Goal: Check status: Check status

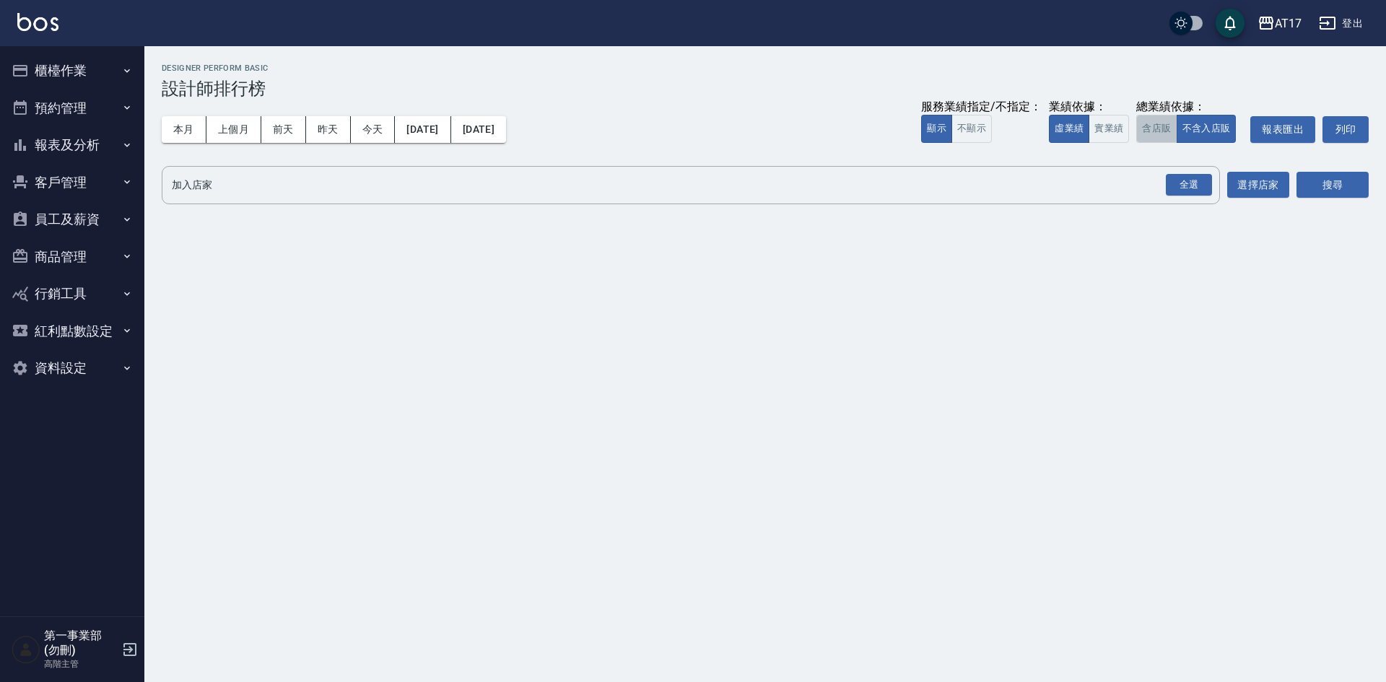
click at [1152, 134] on button "含店販" at bounding box center [1157, 129] width 40 height 28
click at [1191, 181] on div "全選" at bounding box center [1189, 185] width 46 height 22
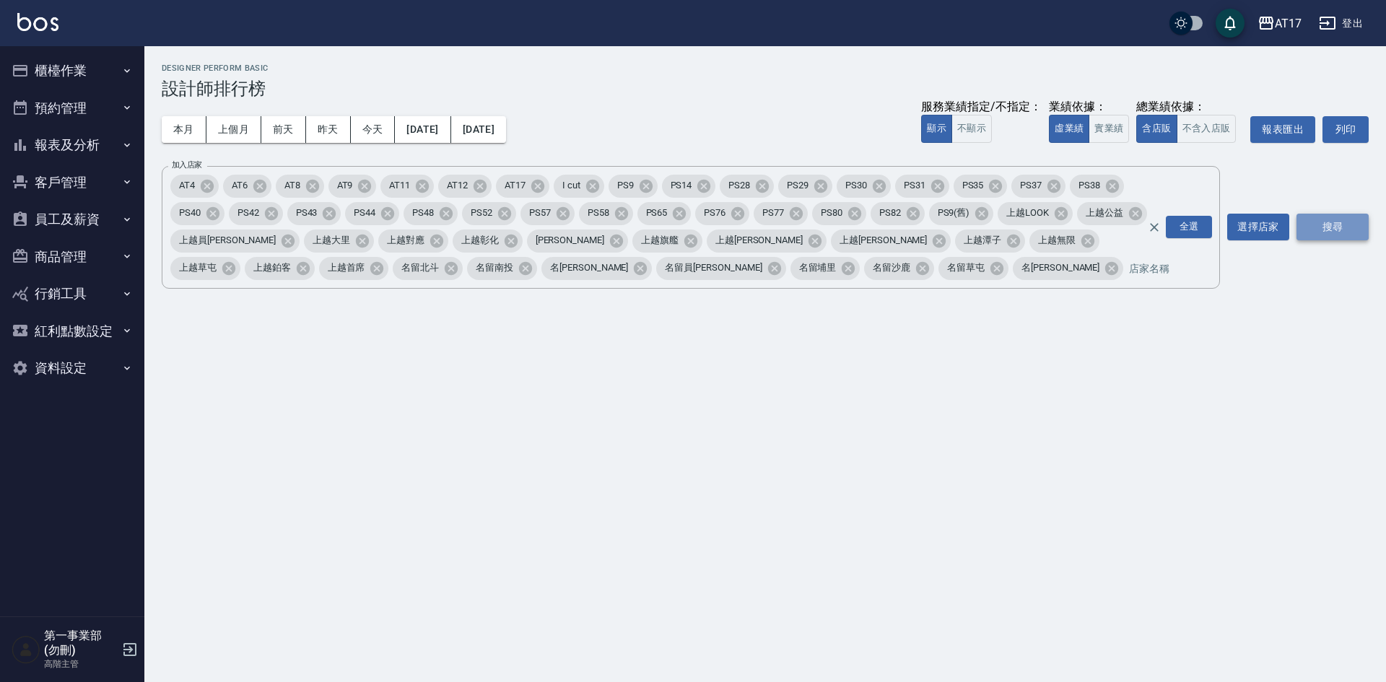
click at [1316, 225] on button "搜尋" at bounding box center [1333, 227] width 72 height 27
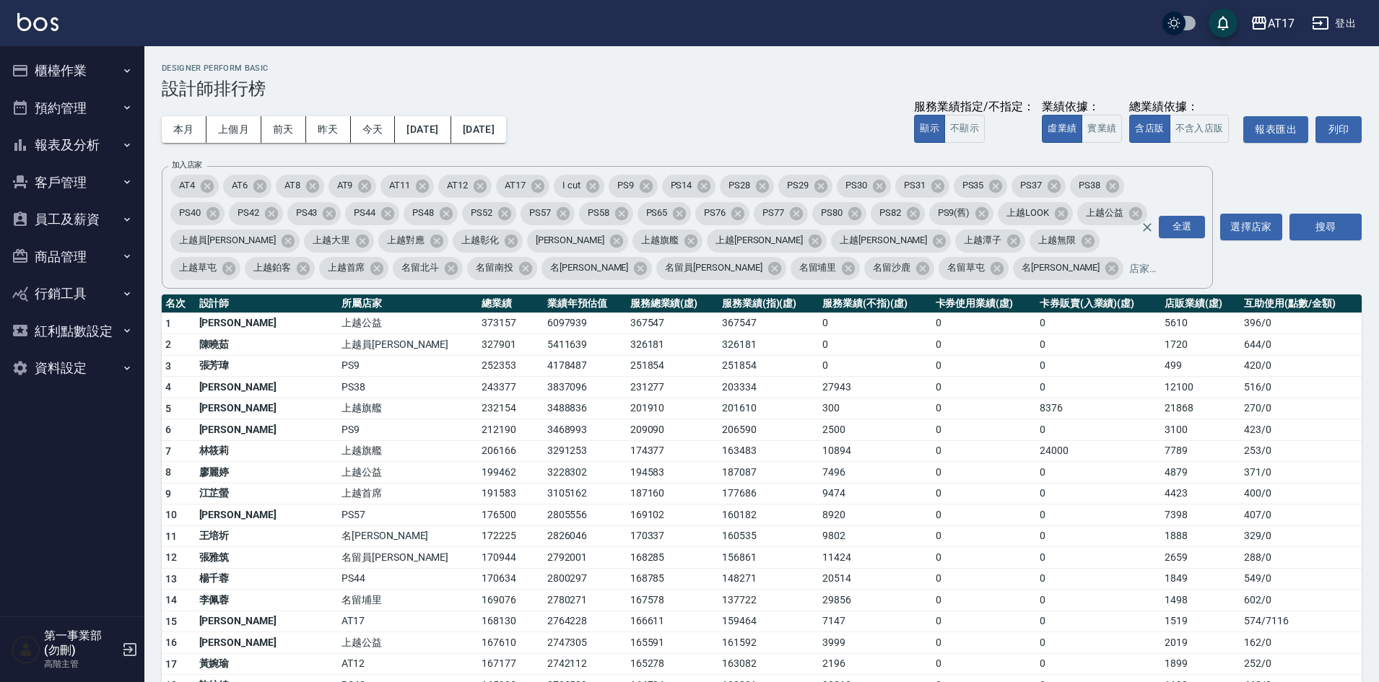
click at [1275, 31] on div "AT17" at bounding box center [1281, 23] width 27 height 18
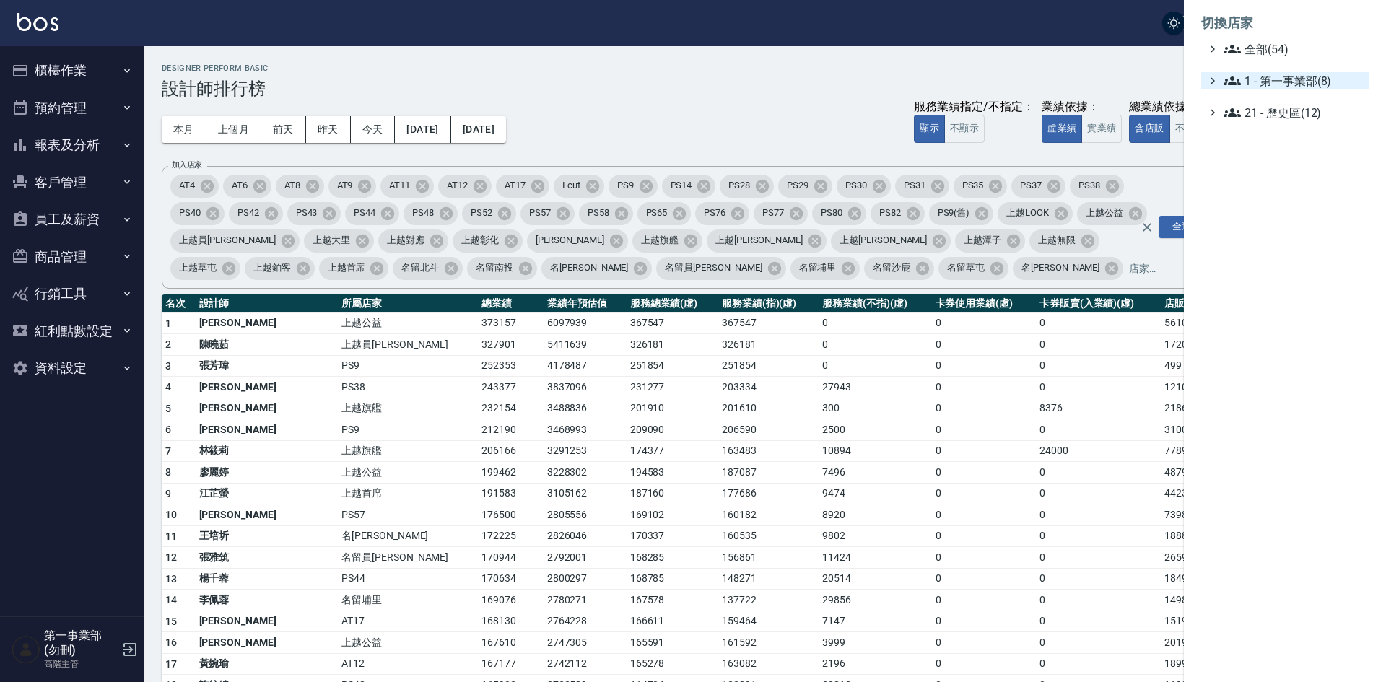
click at [1282, 81] on span "1 - 第一事業部(8)" at bounding box center [1293, 80] width 139 height 17
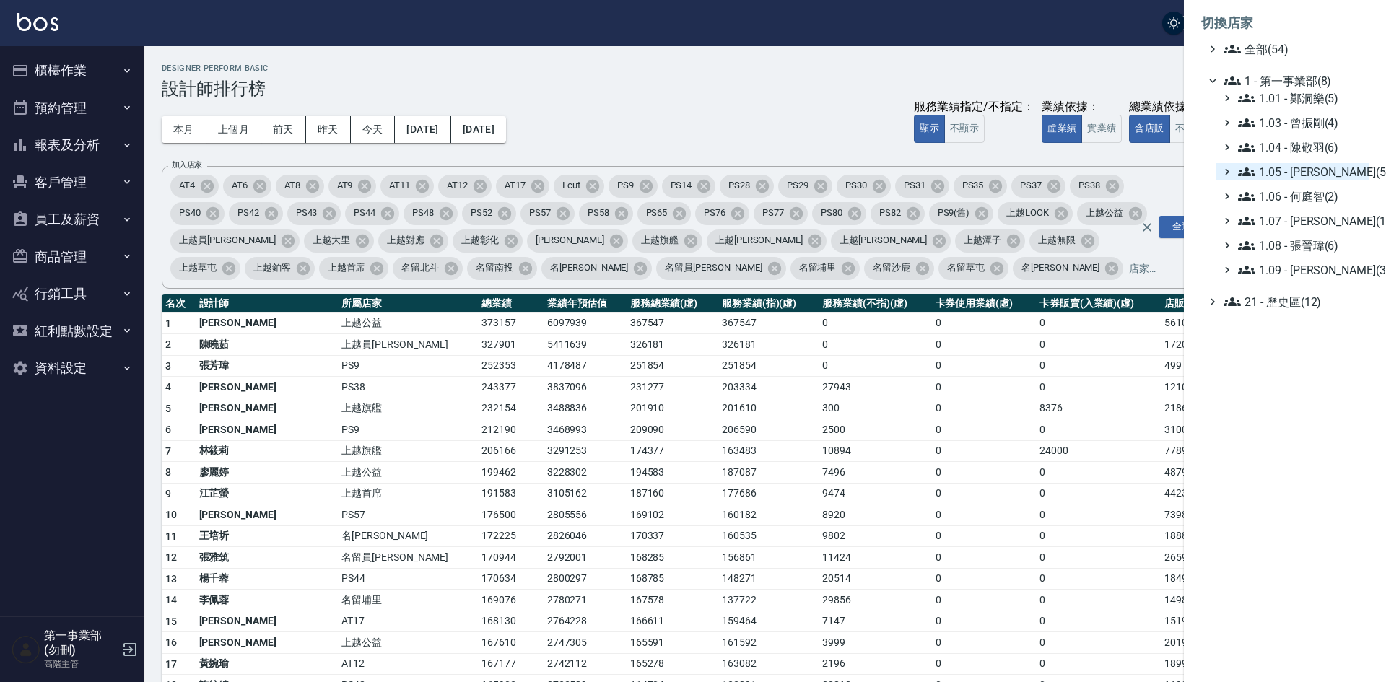
click at [1292, 165] on span "1.05 - 廖厚迪(5)" at bounding box center [1300, 171] width 125 height 17
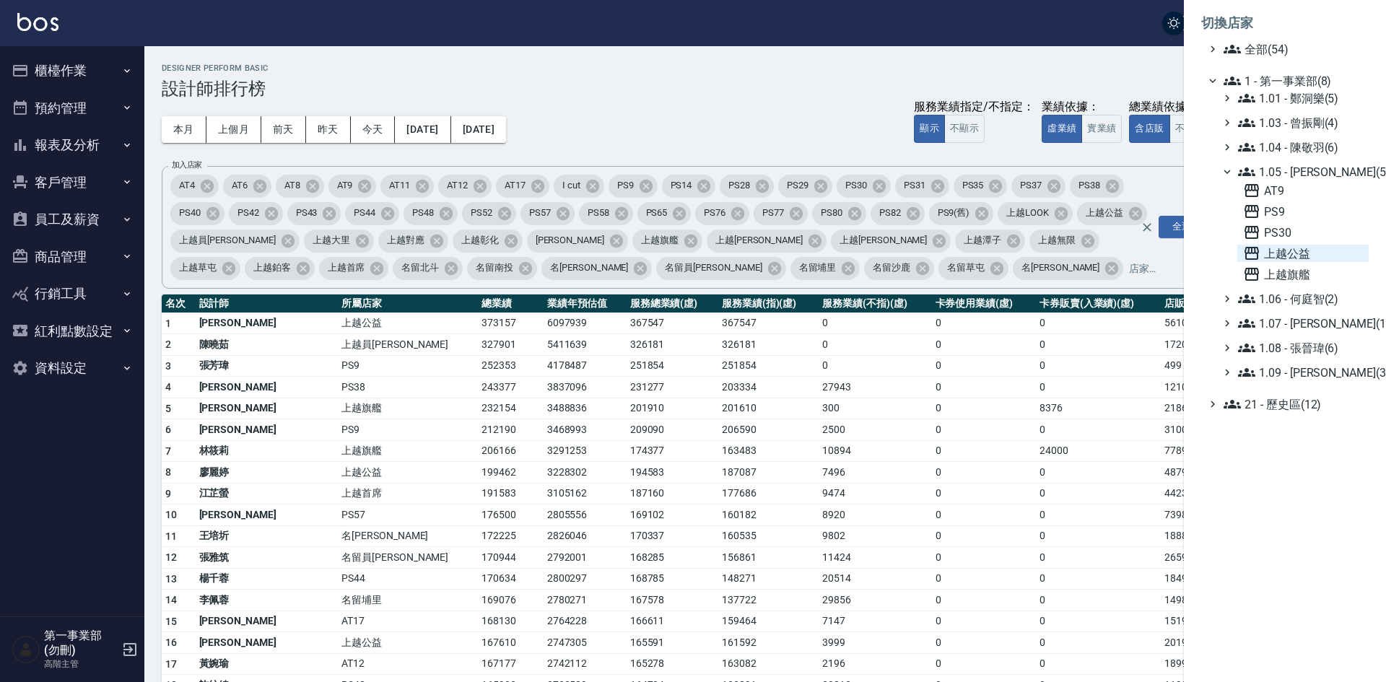
click at [1304, 249] on span "上越公益" at bounding box center [1303, 253] width 120 height 17
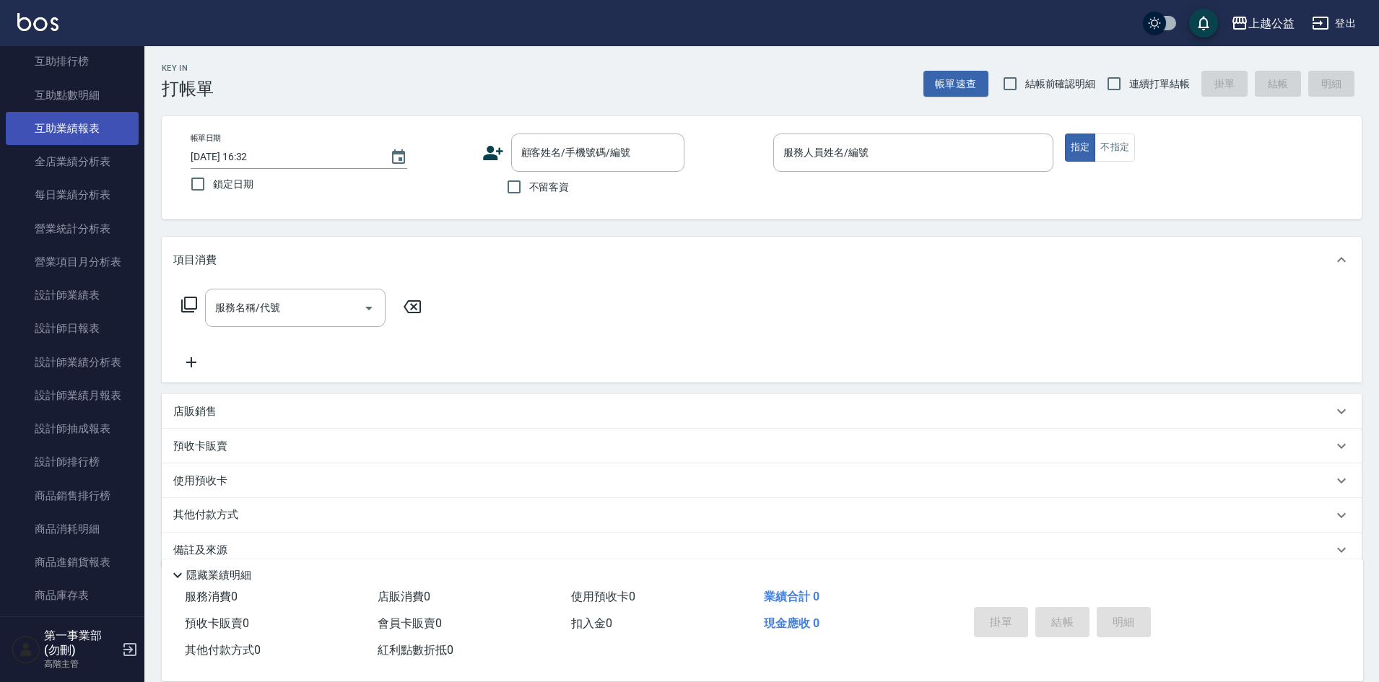
scroll to position [361, 0]
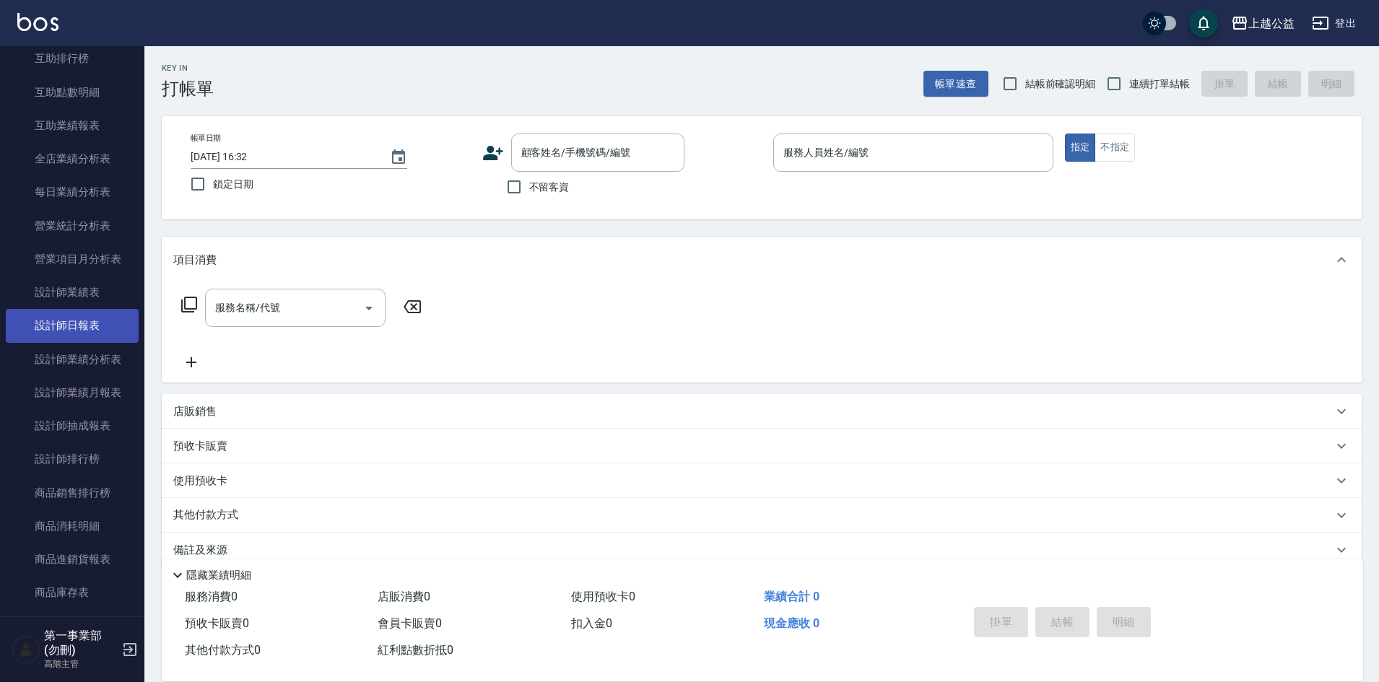
click at [65, 320] on link "設計師日報表" at bounding box center [72, 325] width 133 height 33
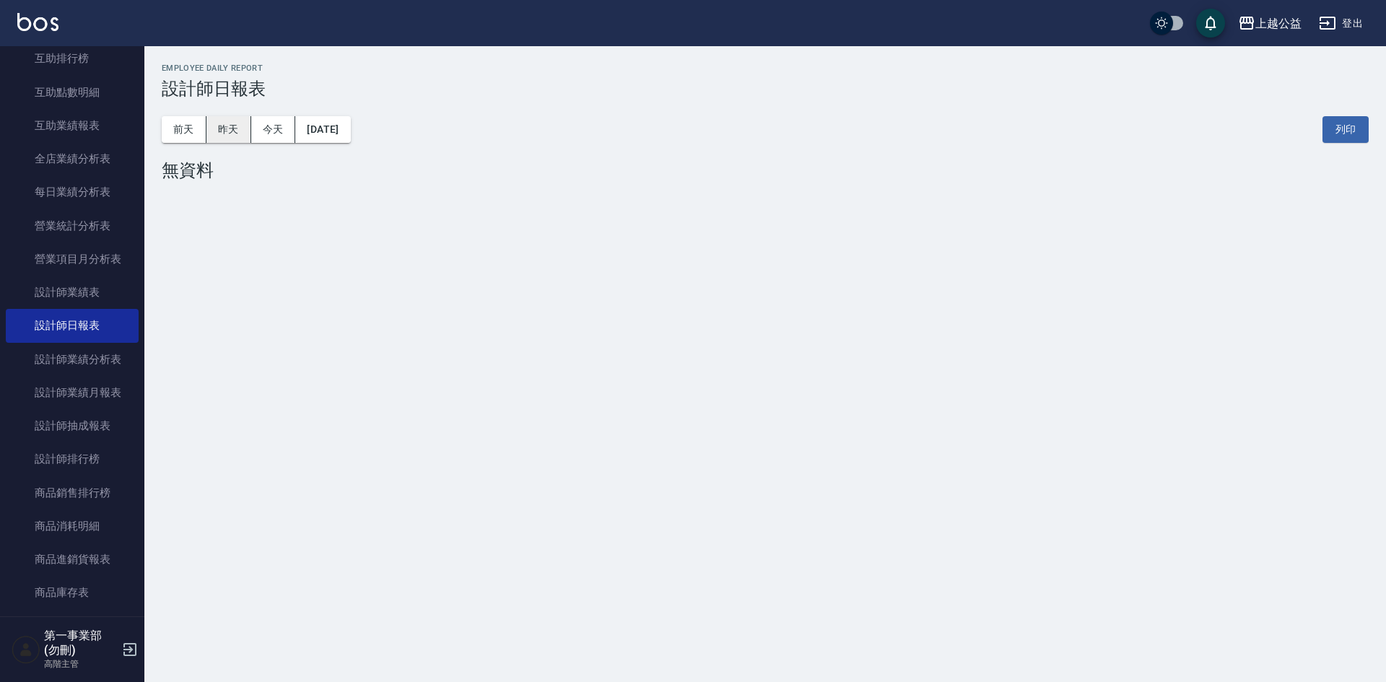
click at [222, 120] on button "昨天" at bounding box center [229, 129] width 45 height 27
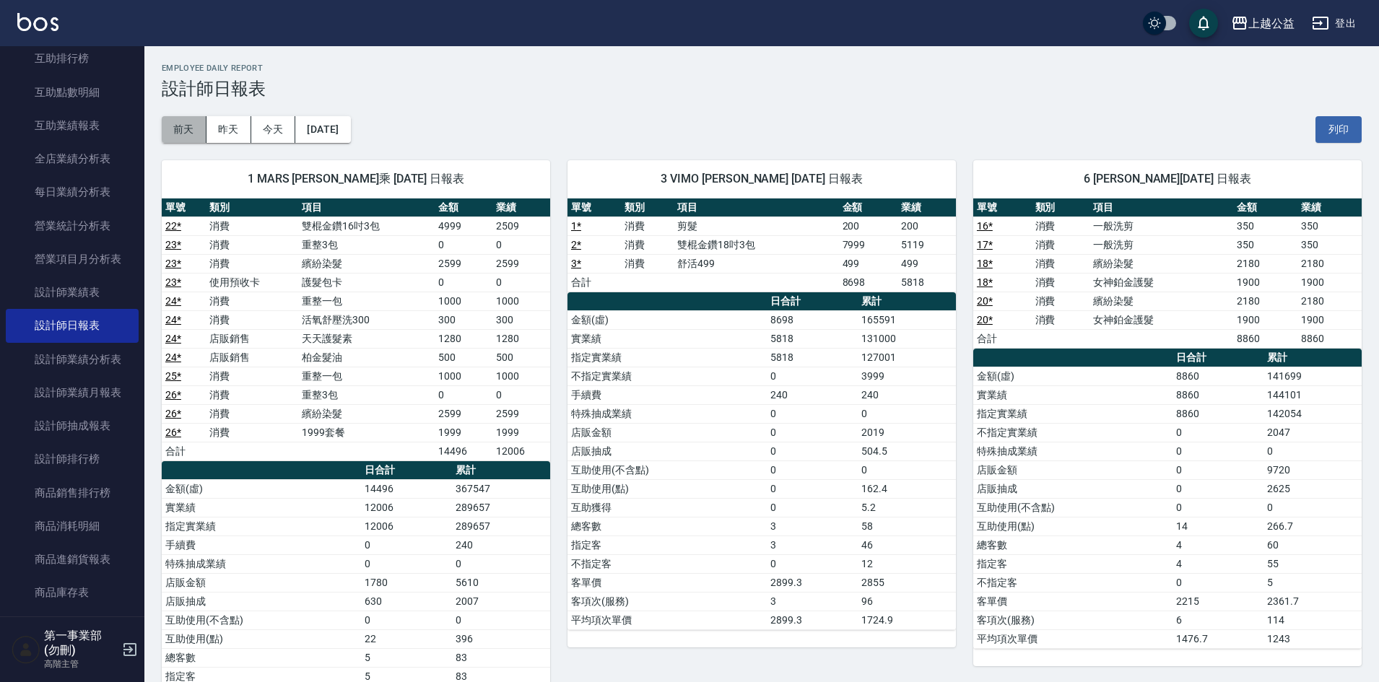
click at [175, 136] on button "前天" at bounding box center [184, 129] width 45 height 27
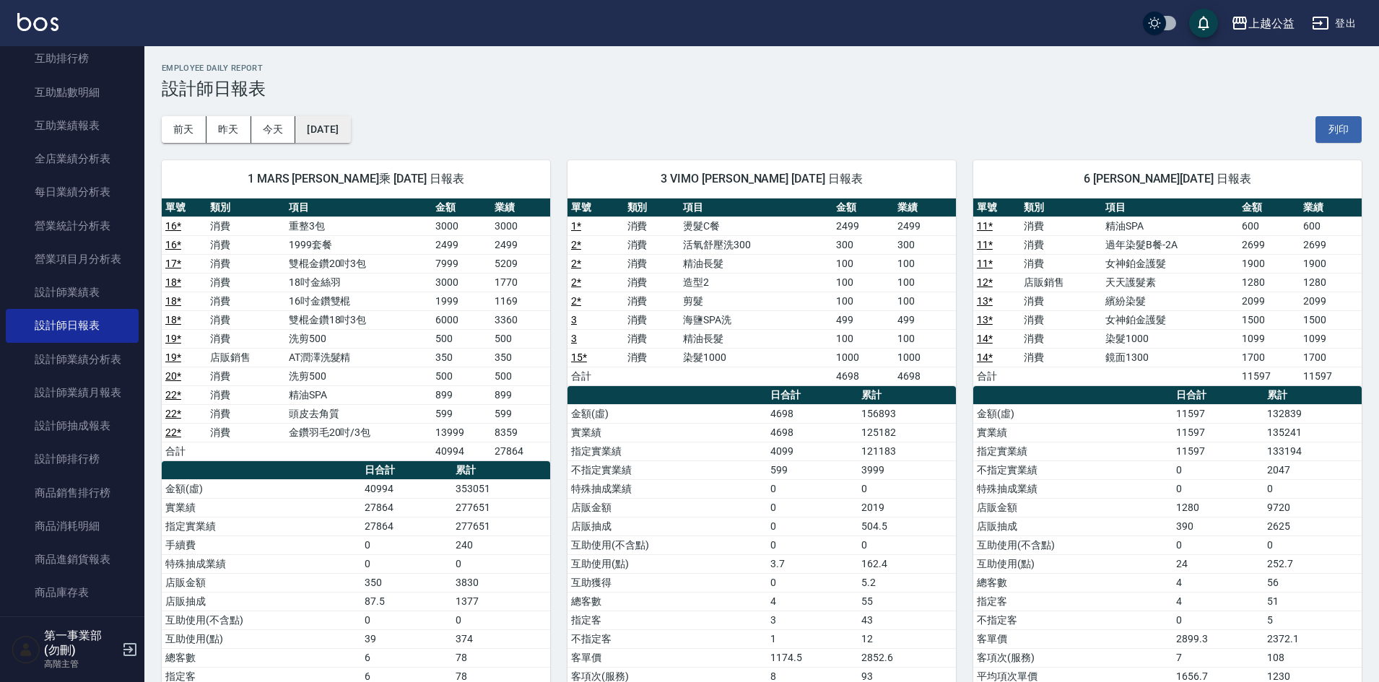
click at [328, 126] on button "2025/09/20" at bounding box center [322, 129] width 55 height 27
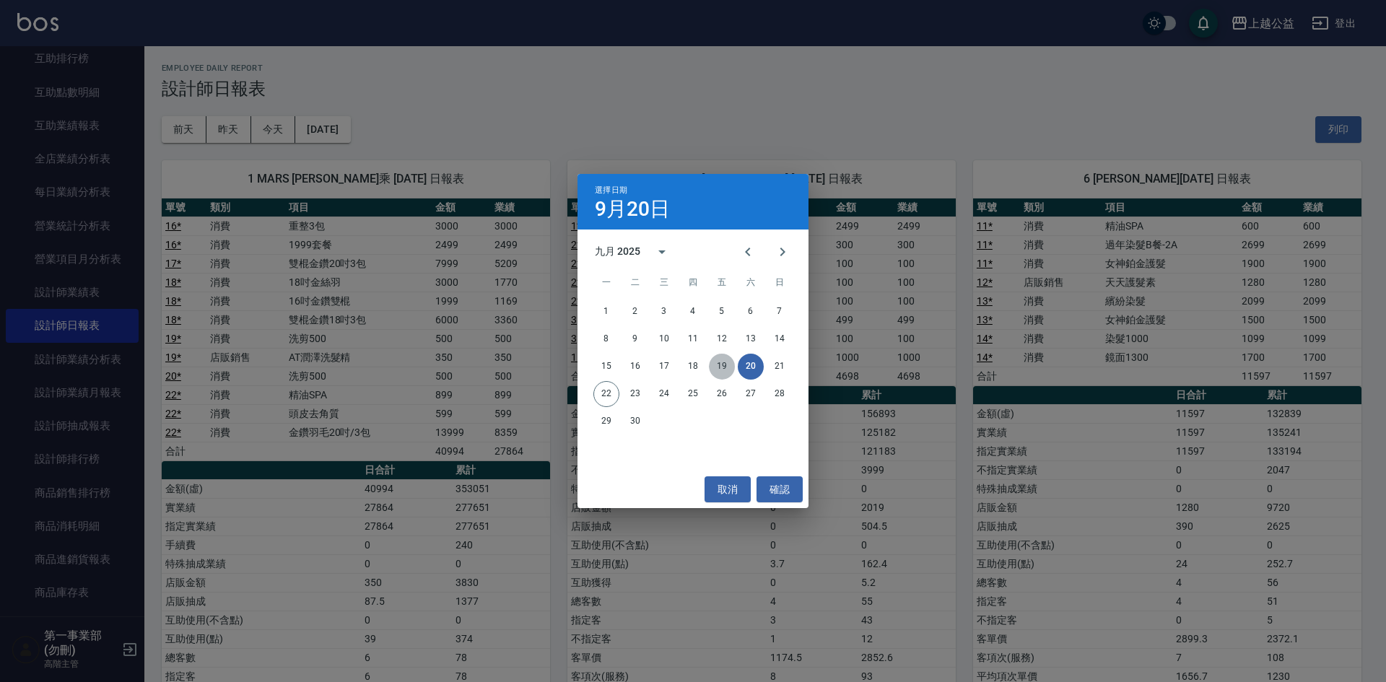
click at [723, 374] on button "19" at bounding box center [722, 367] width 26 height 26
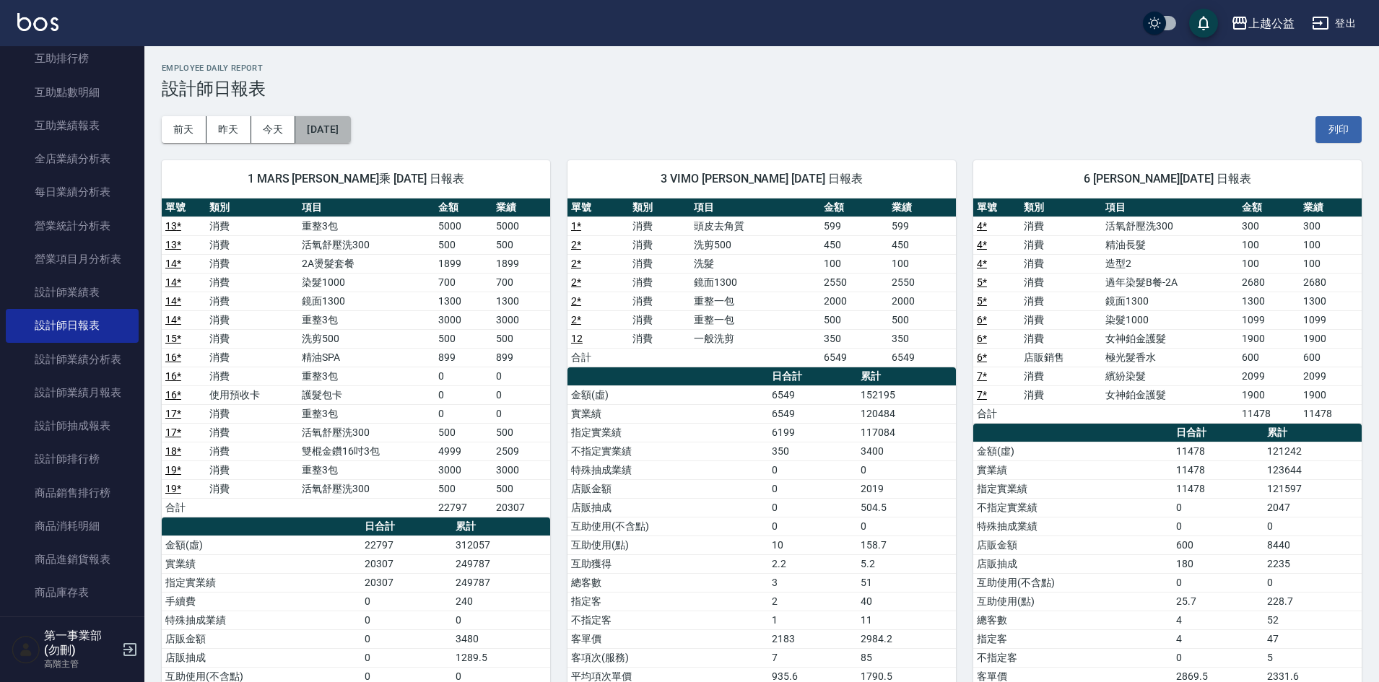
click at [342, 137] on button "2025/09/19" at bounding box center [322, 129] width 55 height 27
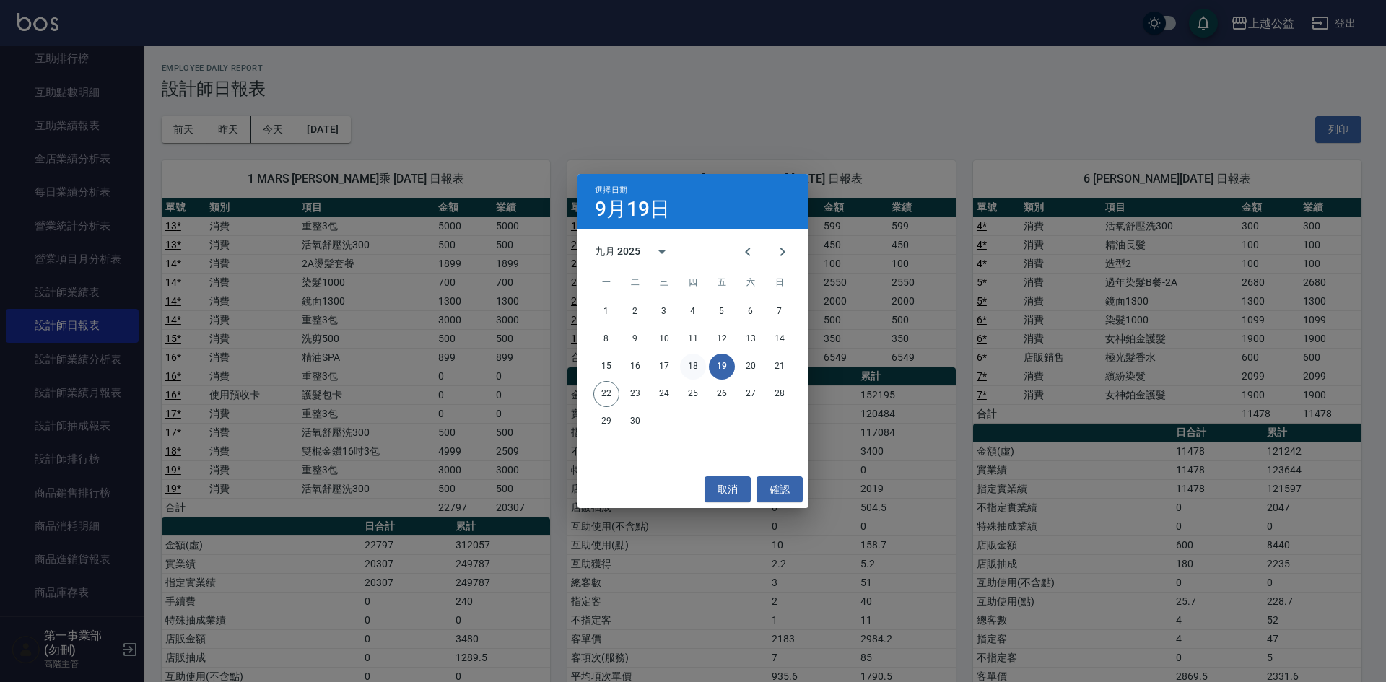
click at [695, 370] on button "18" at bounding box center [693, 367] width 26 height 26
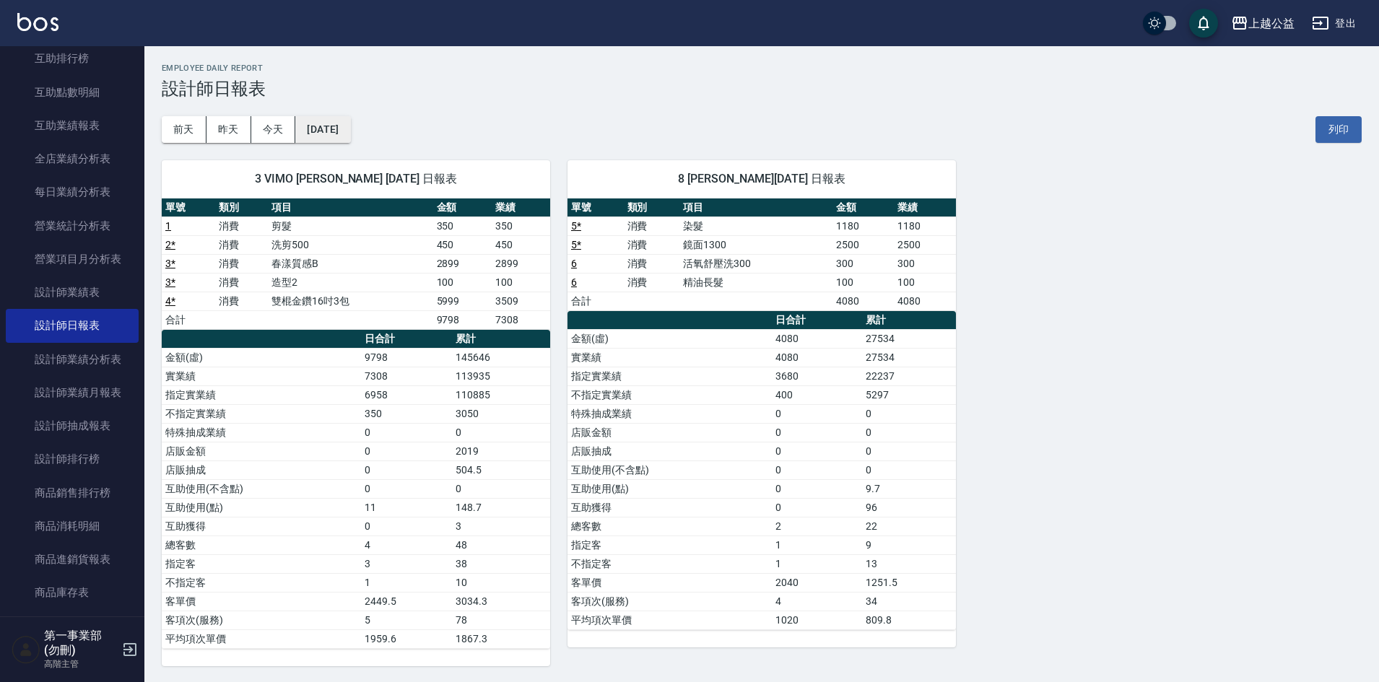
click at [346, 126] on button "2025/09/18" at bounding box center [322, 129] width 55 height 27
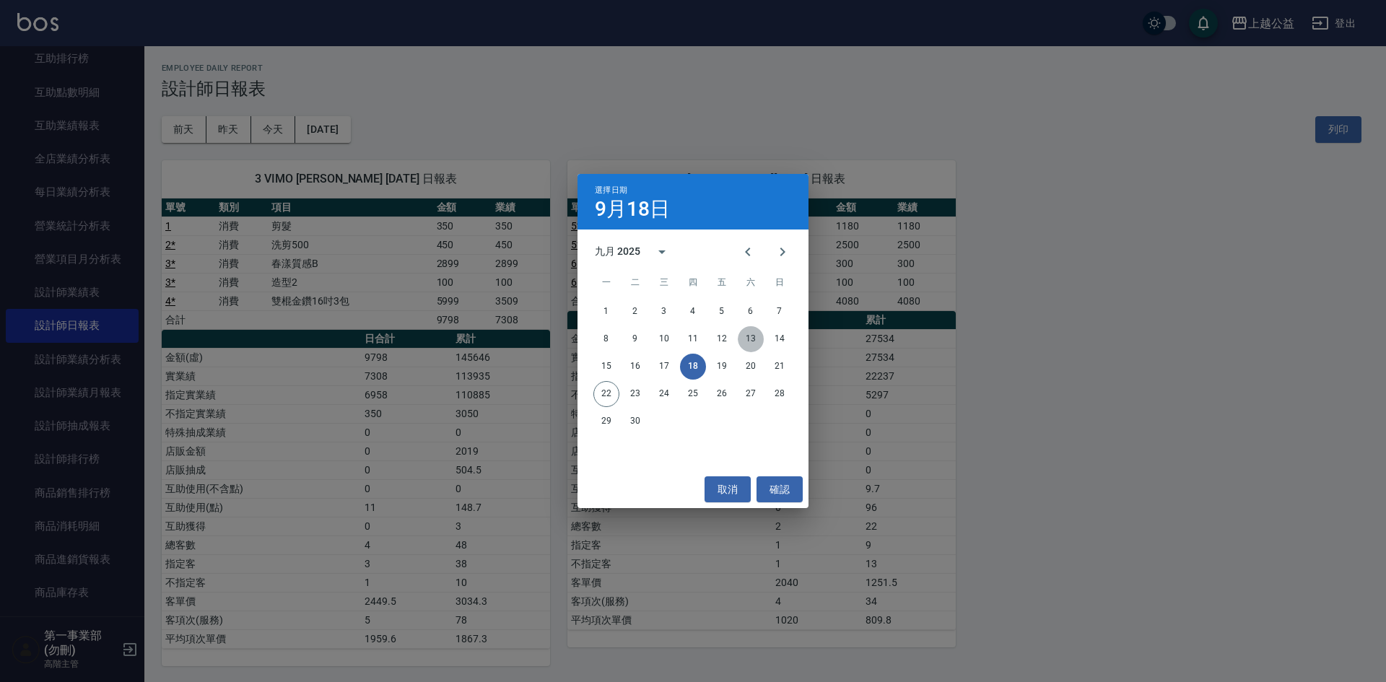
click at [754, 340] on button "13" at bounding box center [751, 339] width 26 height 26
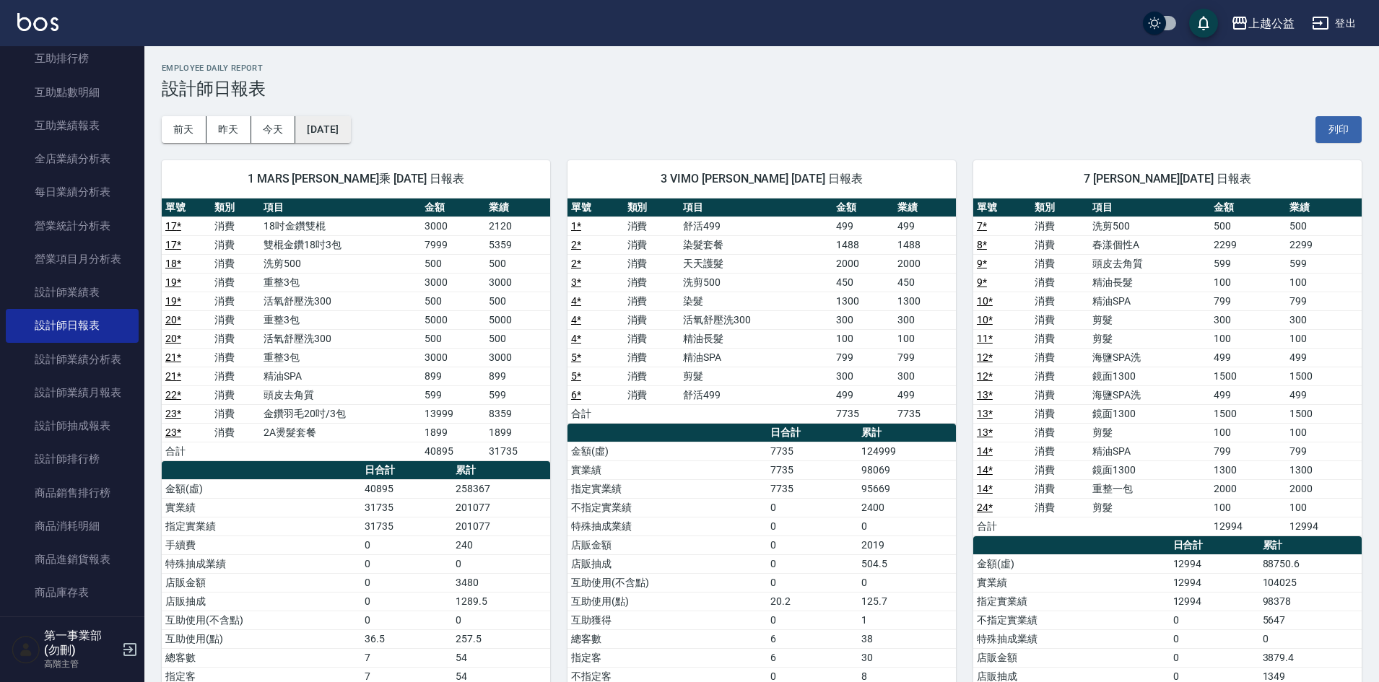
click at [350, 134] on button "2025/09/13" at bounding box center [322, 129] width 55 height 27
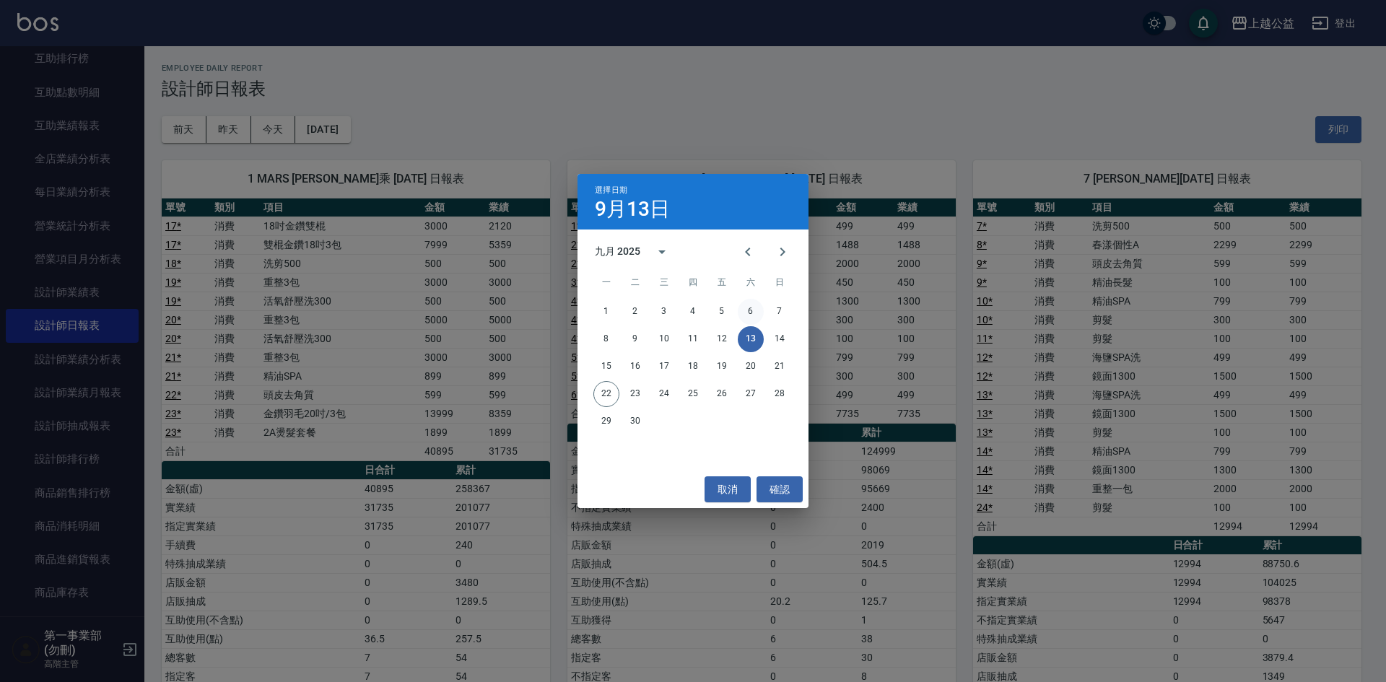
click at [752, 316] on button "6" at bounding box center [751, 312] width 26 height 26
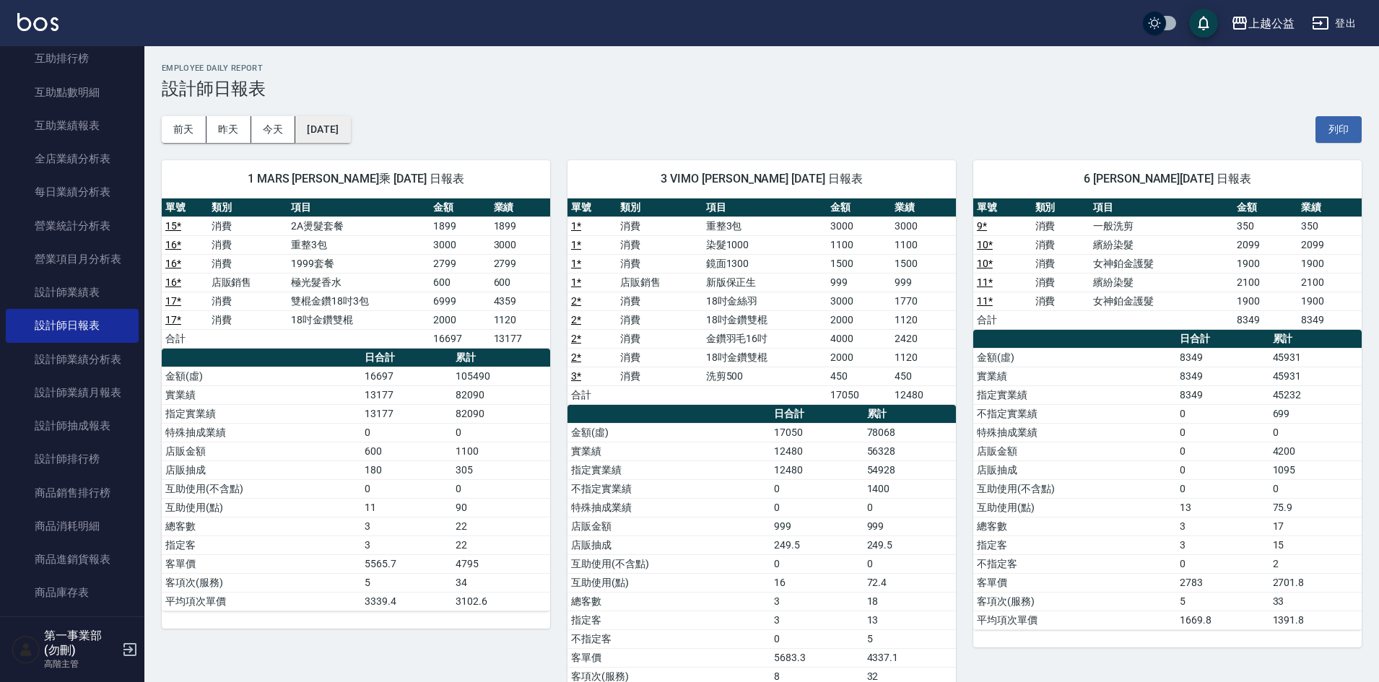
click at [350, 123] on button "2025/09/06" at bounding box center [322, 129] width 55 height 27
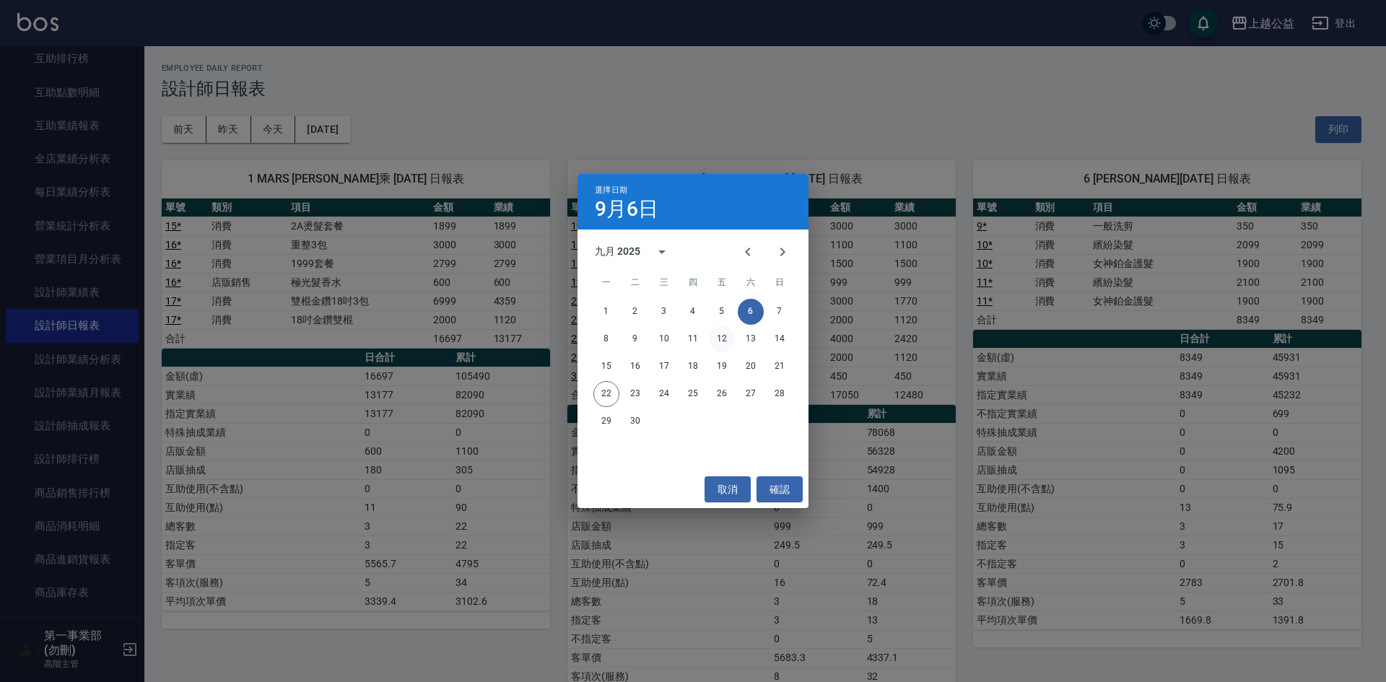
click at [724, 339] on button "12" at bounding box center [722, 339] width 26 height 26
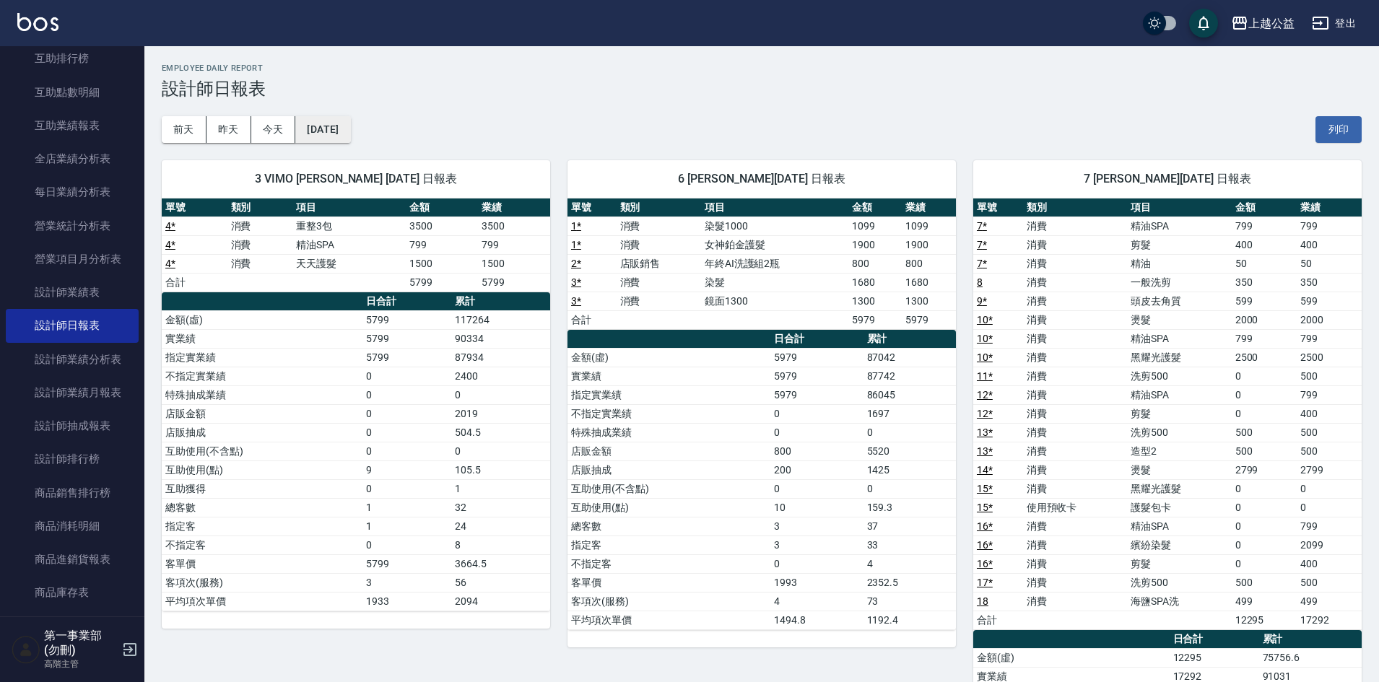
click at [350, 139] on button "2025/09/12" at bounding box center [322, 129] width 55 height 27
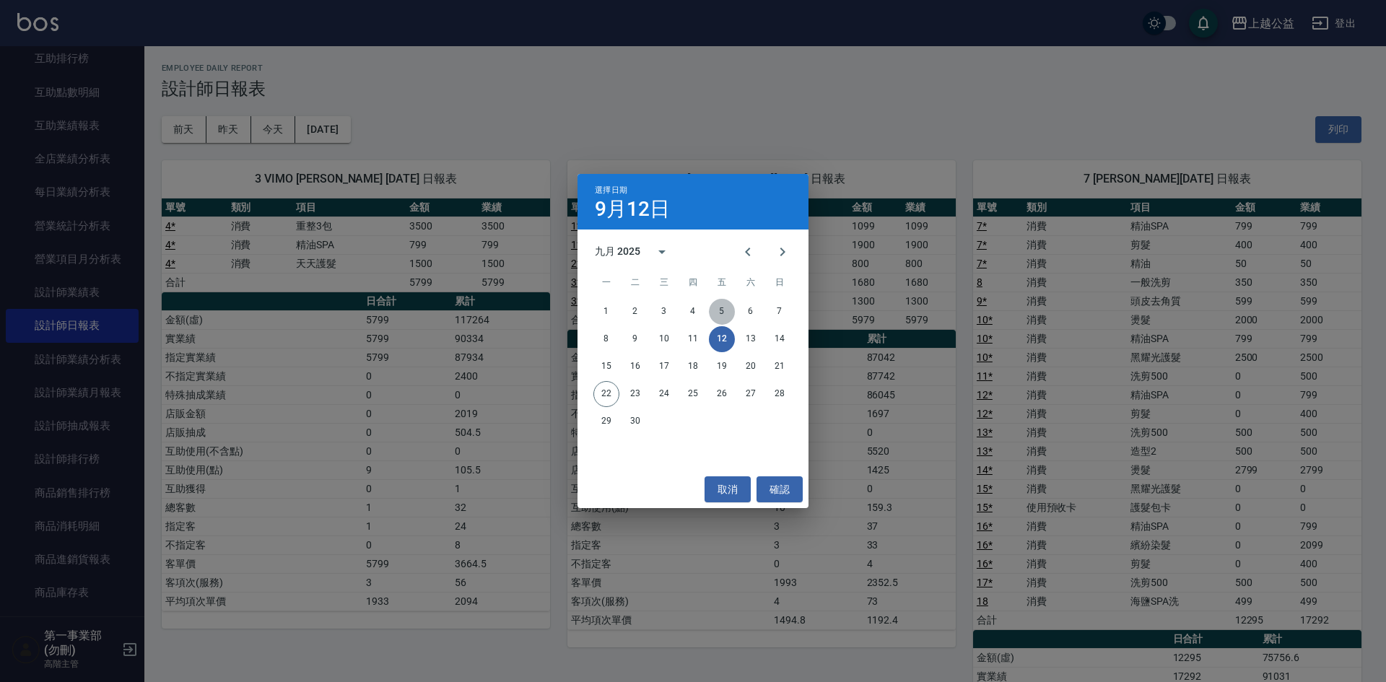
click at [714, 315] on button "5" at bounding box center [722, 312] width 26 height 26
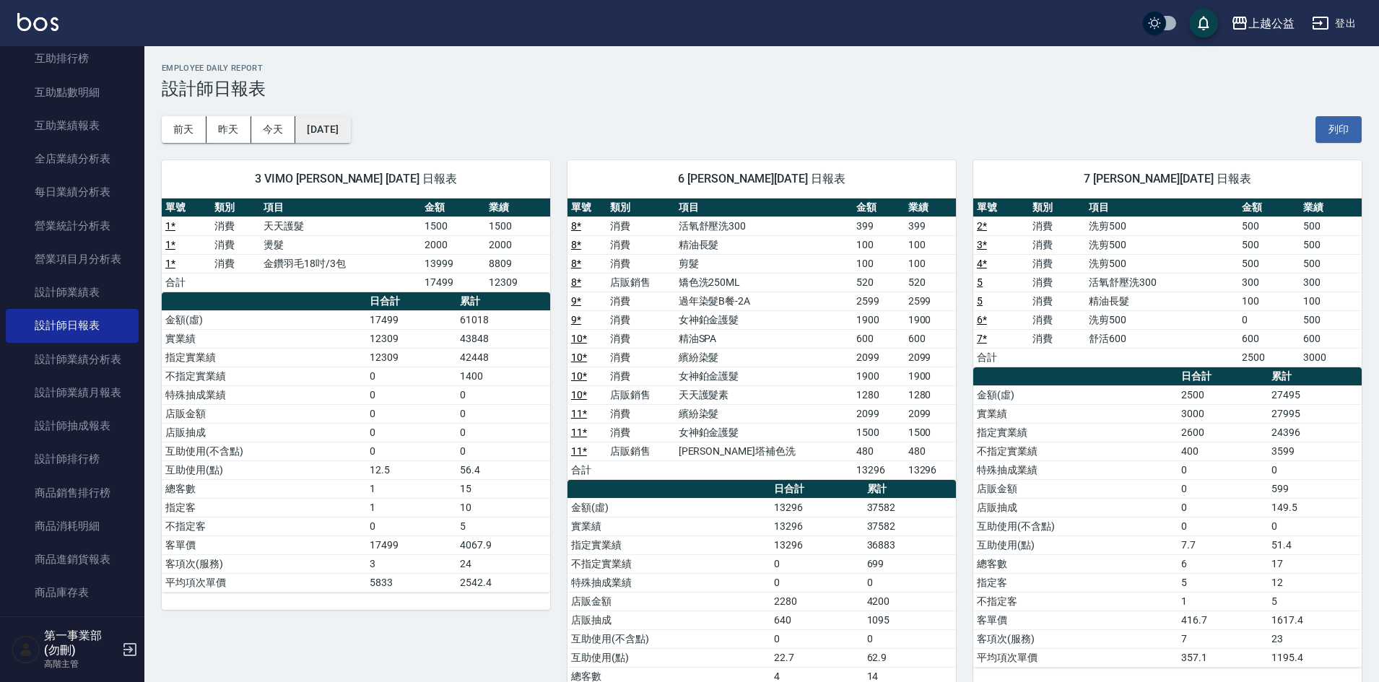
click at [350, 134] on button "2025/09/05" at bounding box center [322, 129] width 55 height 27
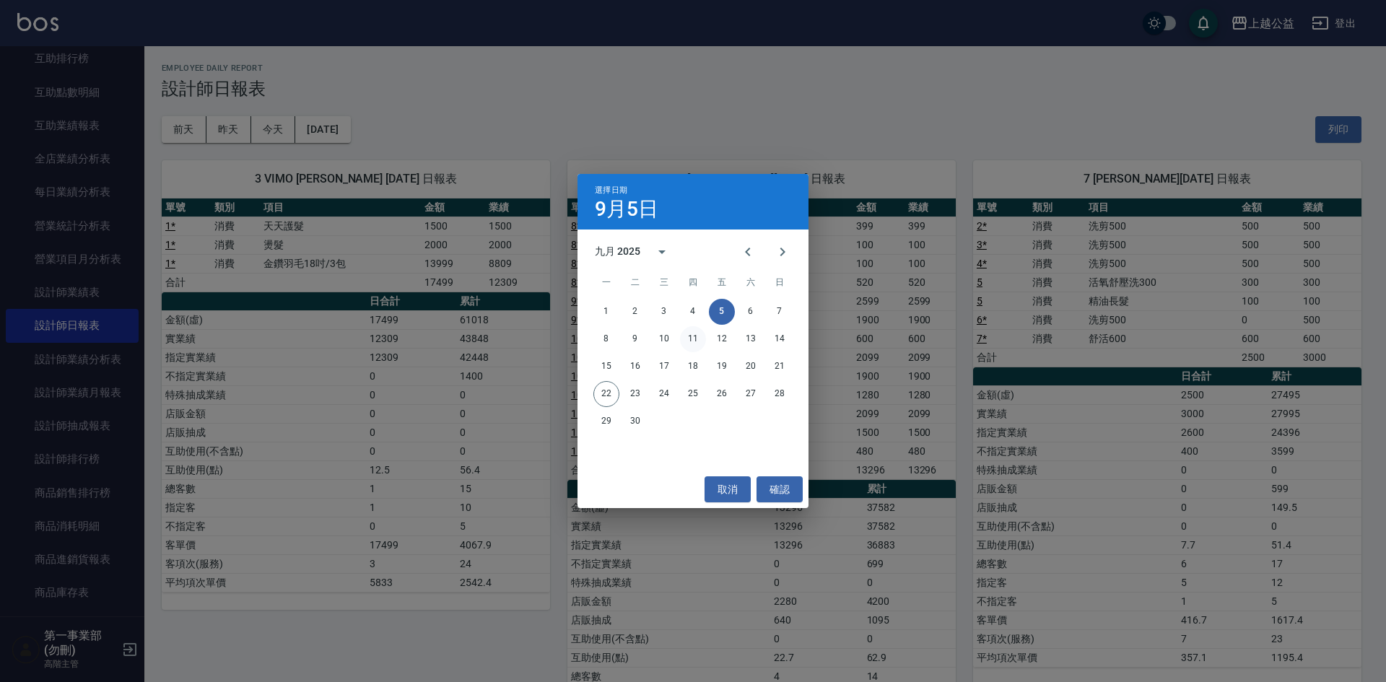
click at [692, 336] on button "11" at bounding box center [693, 339] width 26 height 26
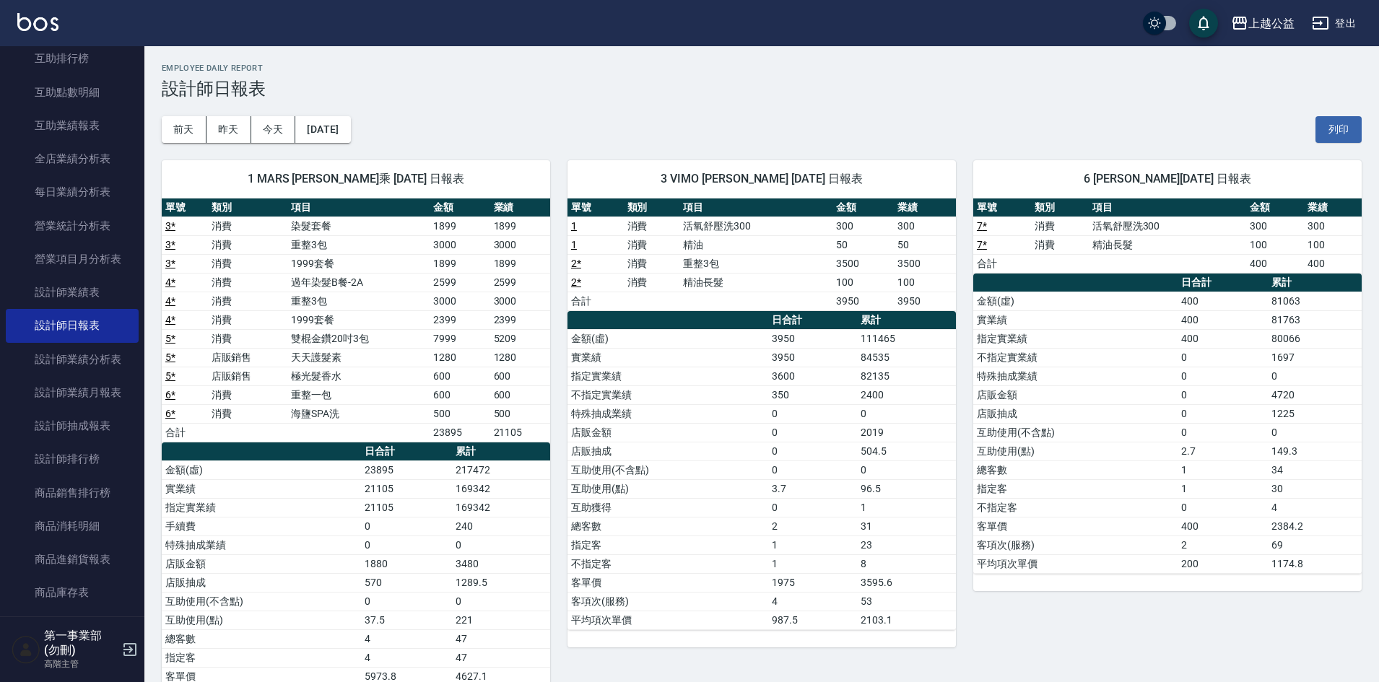
click at [1055, 128] on div "前天 昨天 今天 2025/09/11 列印" at bounding box center [762, 129] width 1200 height 61
drag, startPoint x: 949, startPoint y: 85, endPoint x: 966, endPoint y: 88, distance: 17.6
click at [950, 86] on h3 "設計師日報表" at bounding box center [762, 89] width 1200 height 20
click at [505, 94] on h3 "設計師日報表" at bounding box center [762, 89] width 1200 height 20
click at [350, 122] on button "2025/09/11" at bounding box center [322, 129] width 55 height 27
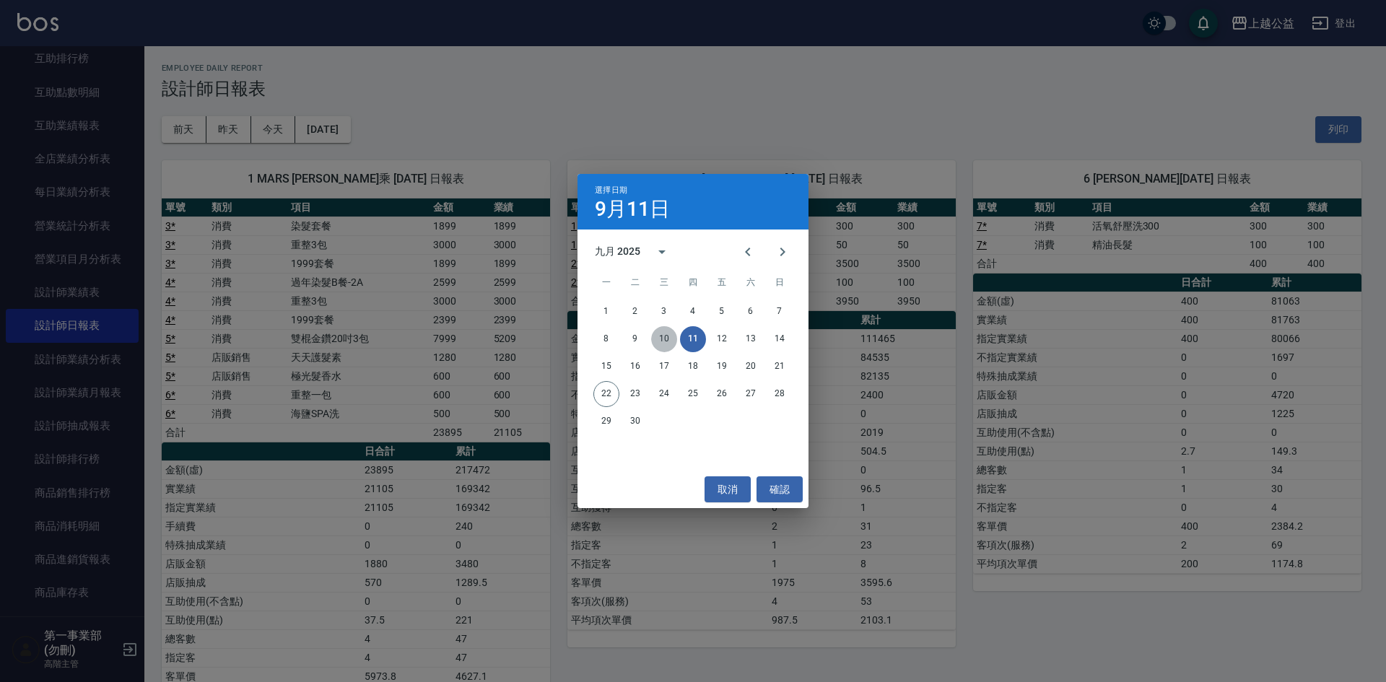
click at [658, 337] on button "10" at bounding box center [664, 339] width 26 height 26
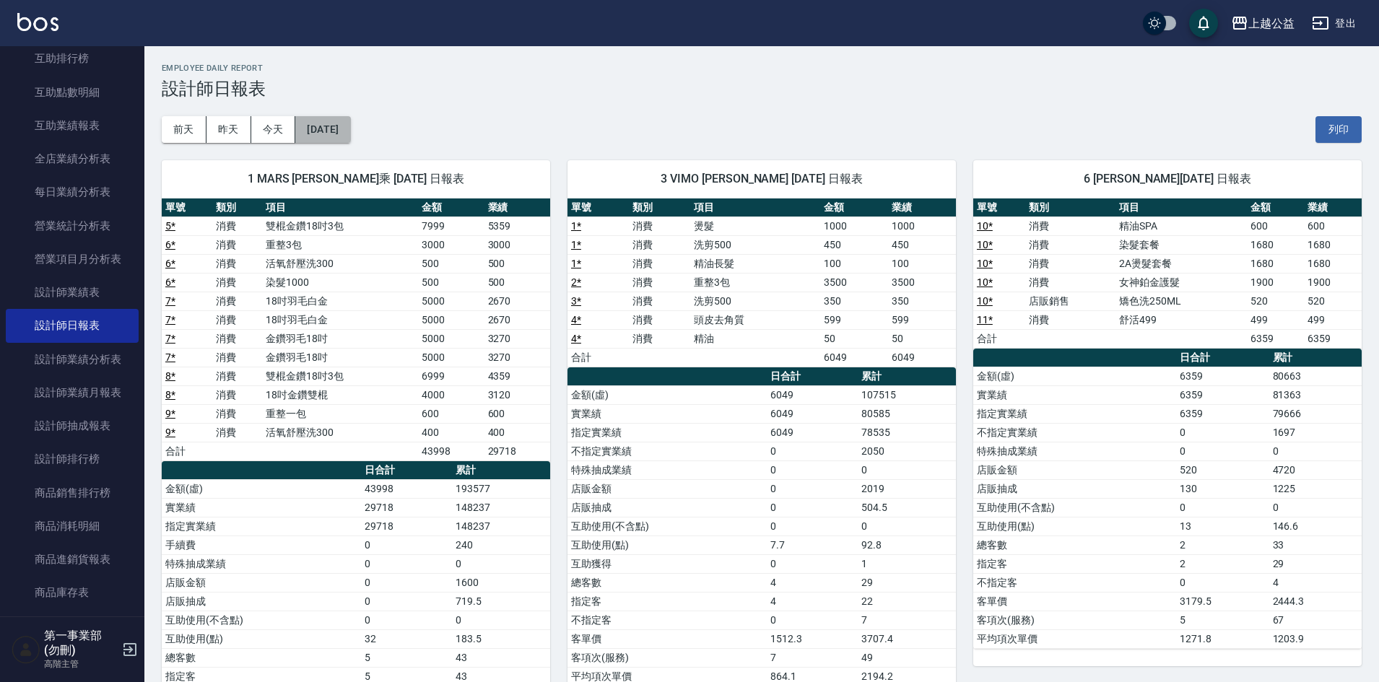
click at [326, 121] on button "2025/09/10" at bounding box center [322, 129] width 55 height 27
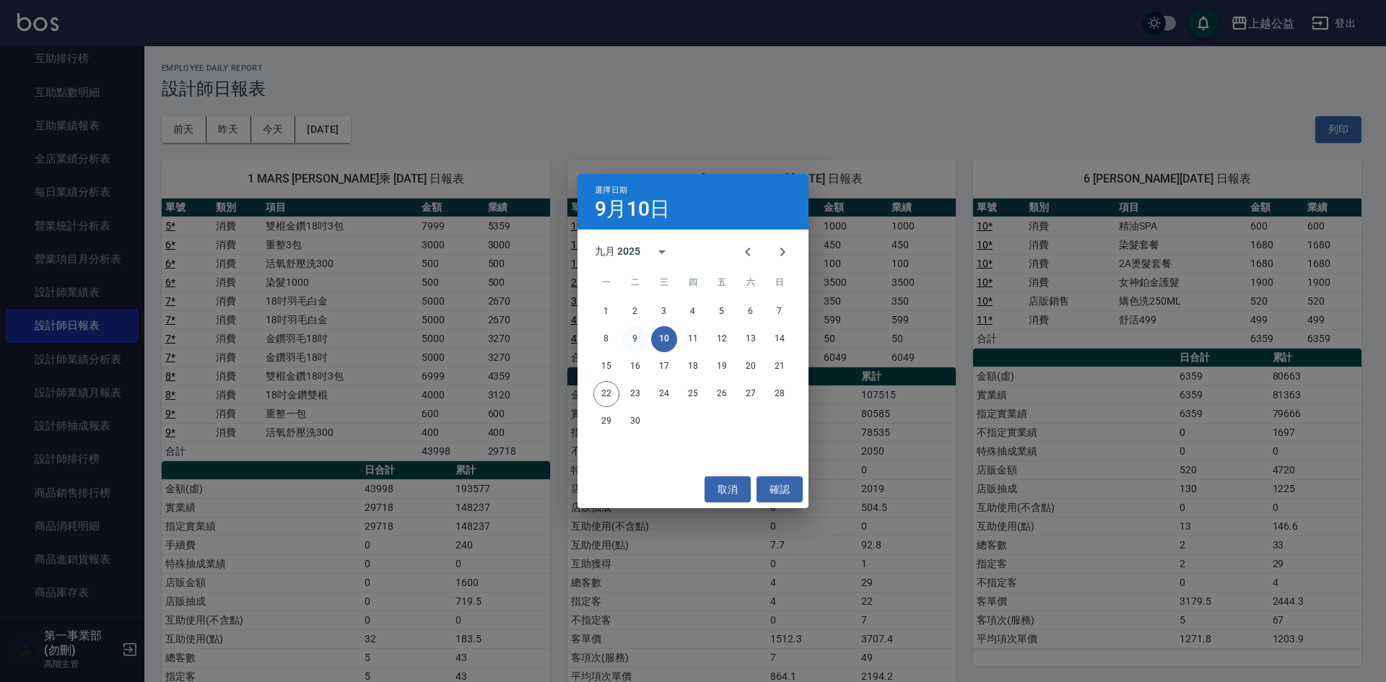
click at [632, 340] on button "9" at bounding box center [635, 339] width 26 height 26
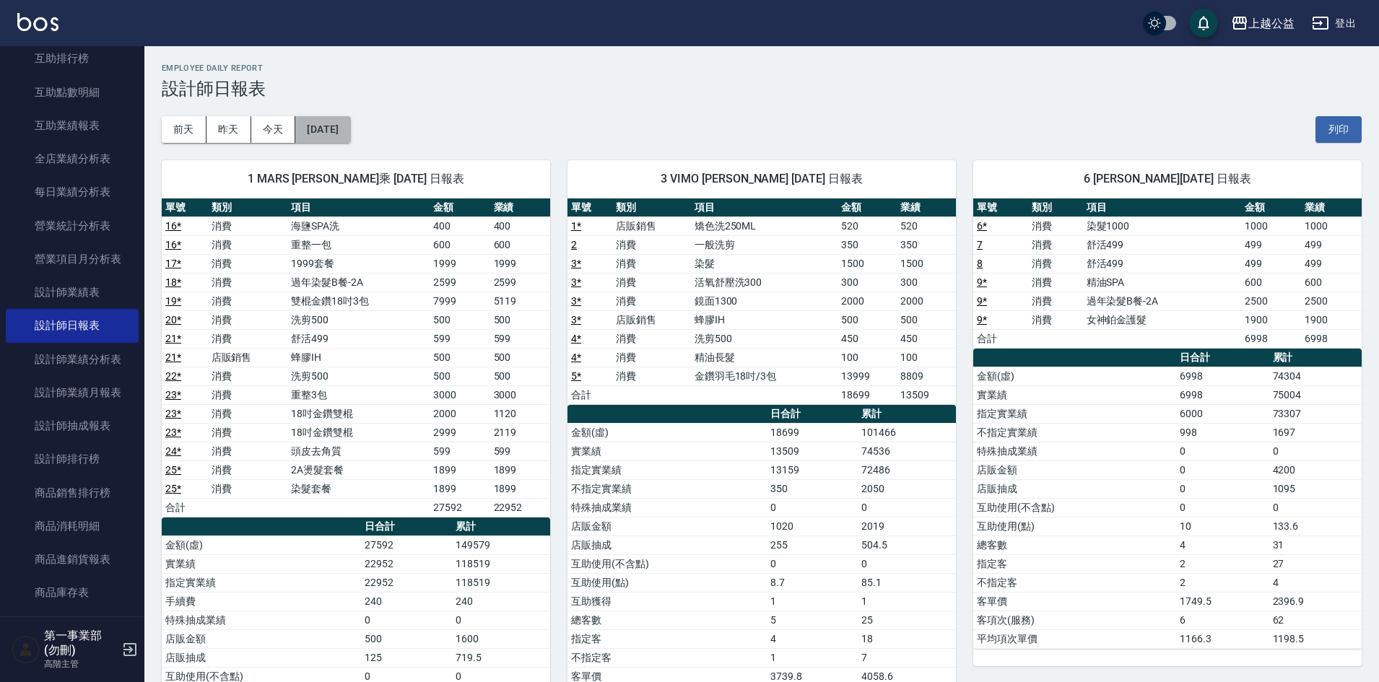
click at [334, 124] on button "2025/09/09" at bounding box center [322, 129] width 55 height 27
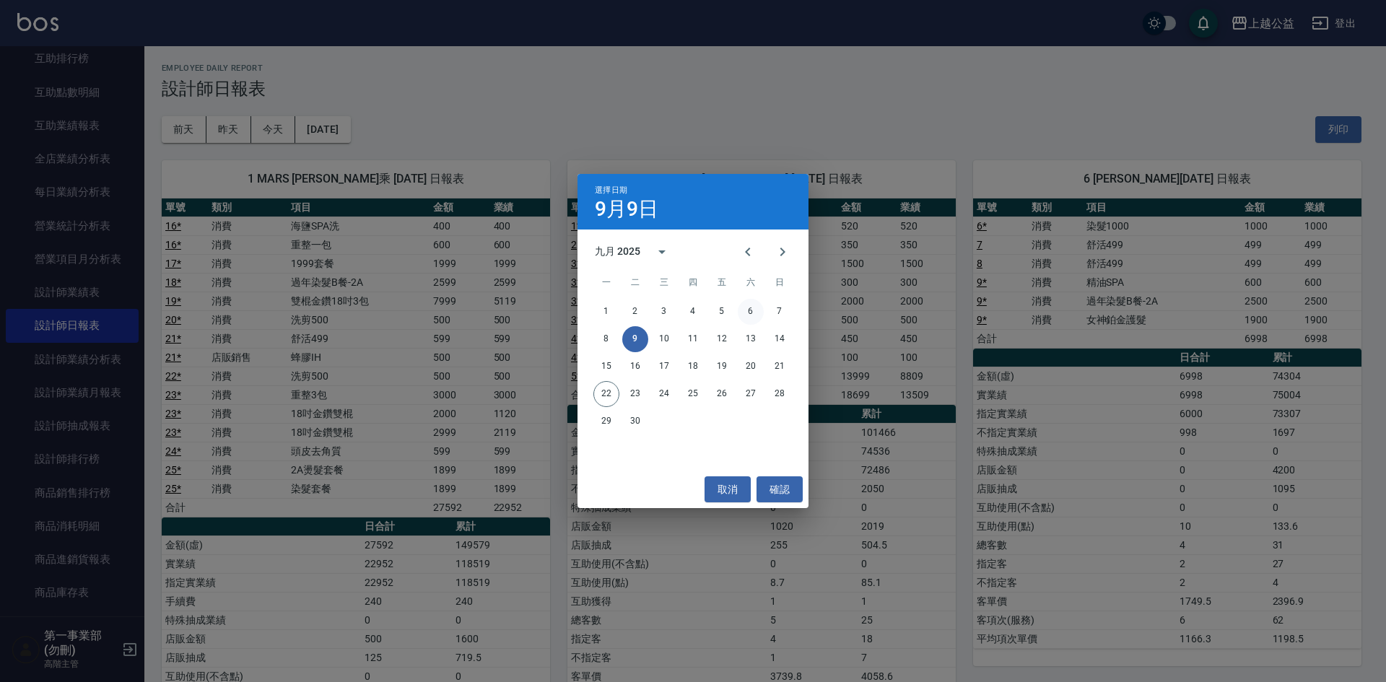
click at [742, 310] on button "6" at bounding box center [751, 312] width 26 height 26
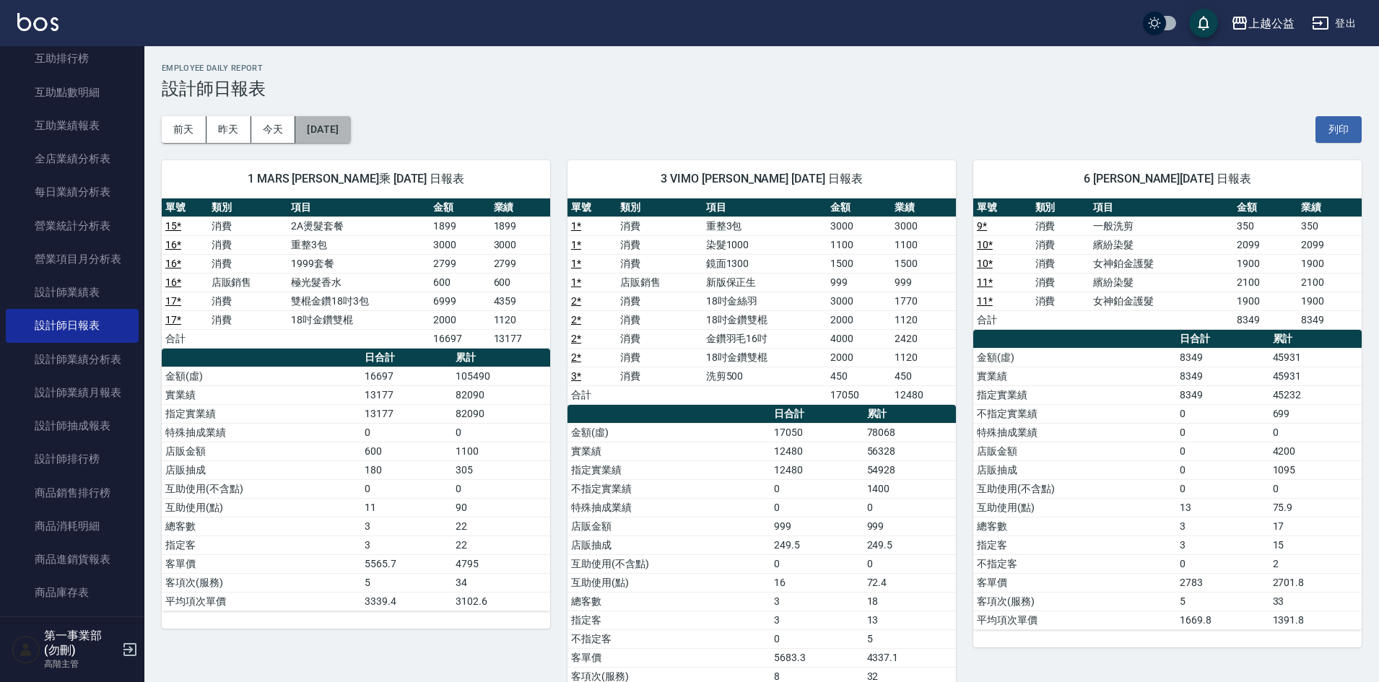
click at [350, 137] on button "2025/09/06" at bounding box center [322, 129] width 55 height 27
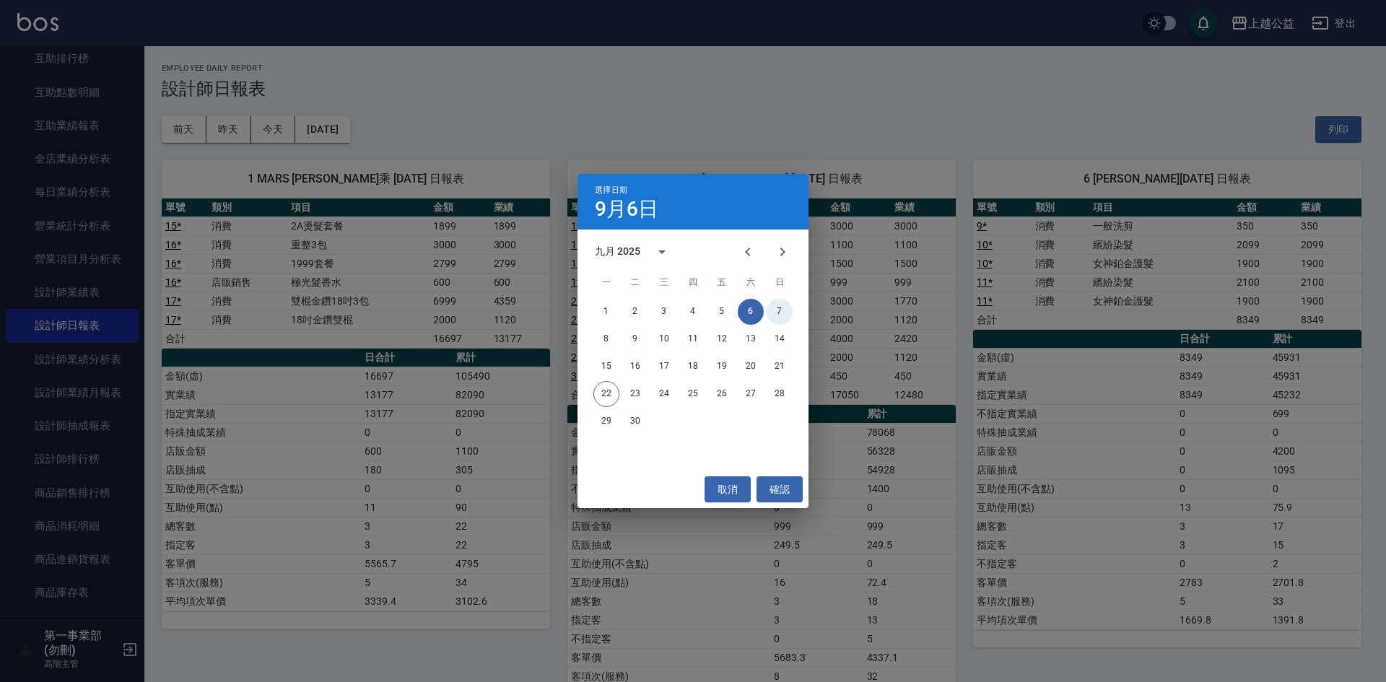
click at [790, 318] on button "7" at bounding box center [780, 312] width 26 height 26
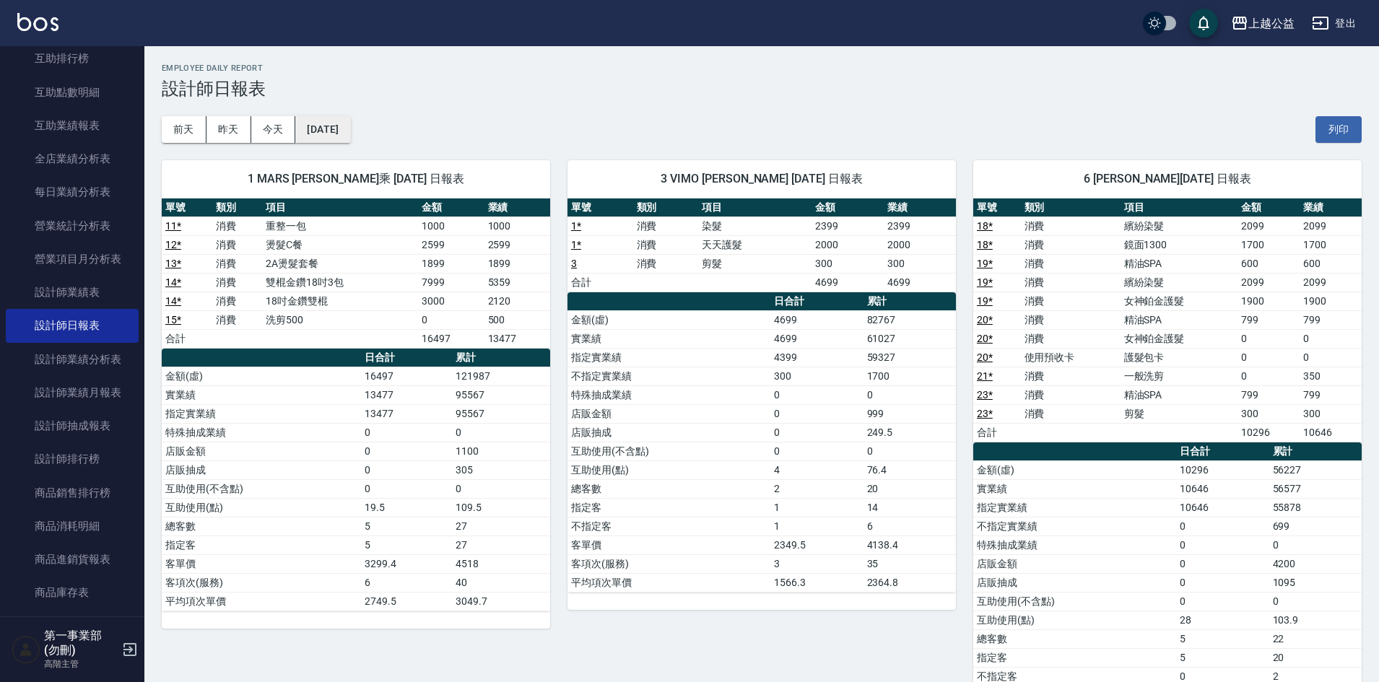
click at [350, 126] on button "2025/09/07" at bounding box center [322, 129] width 55 height 27
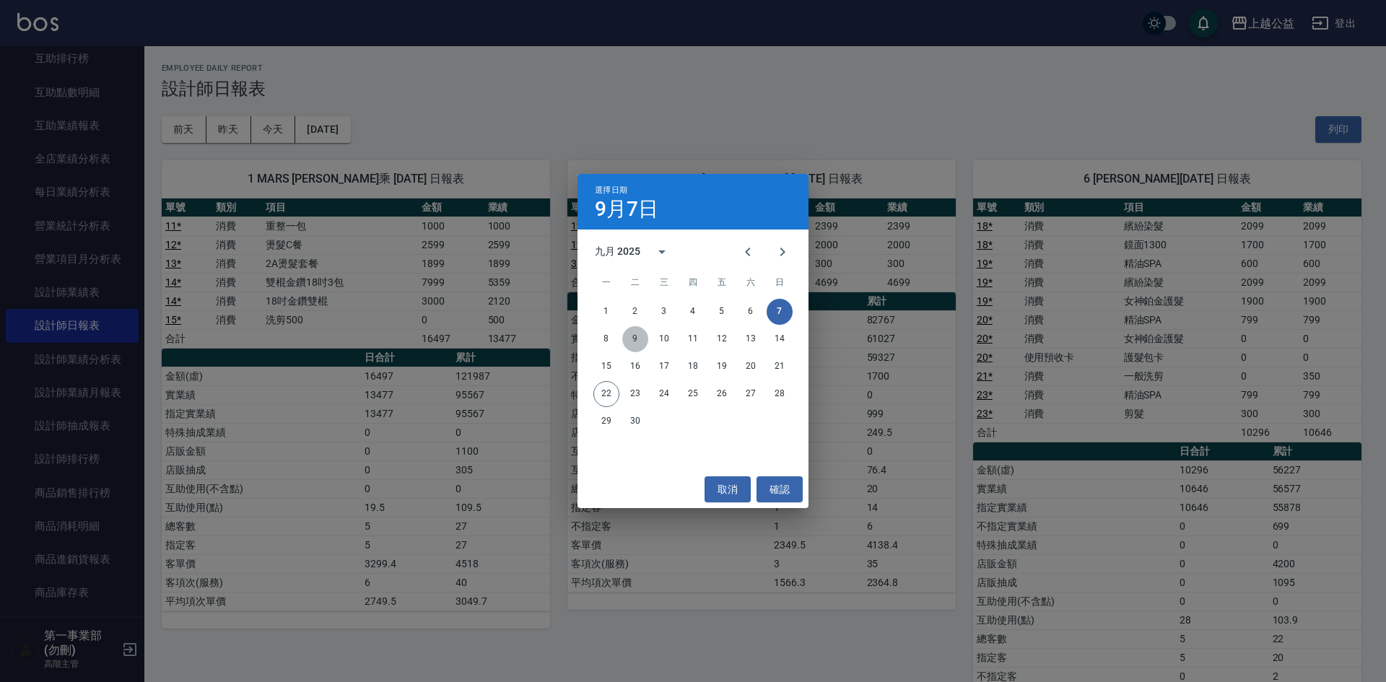
click at [631, 337] on button "9" at bounding box center [635, 339] width 26 height 26
